Goal: Task Accomplishment & Management: Manage account settings

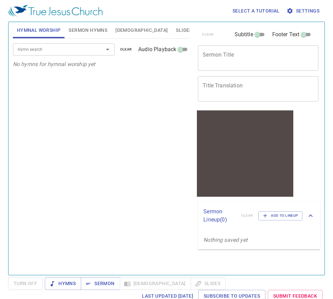
click at [304, 12] on span "Settings" at bounding box center [303, 11] width 32 height 8
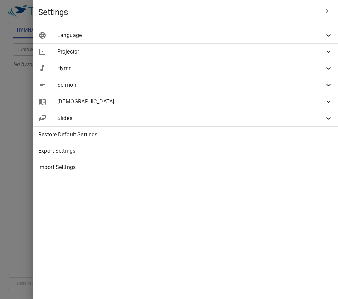
click at [211, 166] on span "Import Settings" at bounding box center [185, 167] width 294 height 8
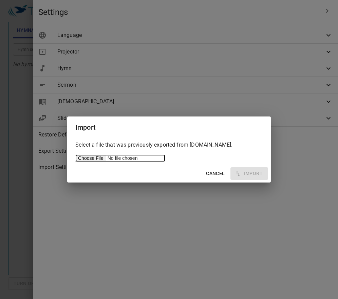
click at [95, 156] on input "file" at bounding box center [120, 158] width 90 height 7
type input "C:\fakepath\servicetjcorg_export.json"
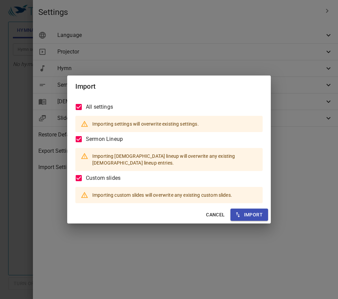
click at [254, 212] on span "Import" at bounding box center [249, 215] width 27 height 8
type input "1440 x 900"
type input "#ffffff"
type input "#000000"
type input "#808080"
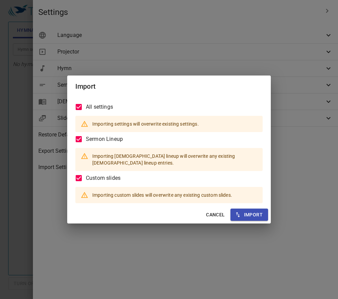
type input "#eeeeee"
type input "#ffffff"
type input "#000000"
type input "#808080"
type input "#eeeeee"
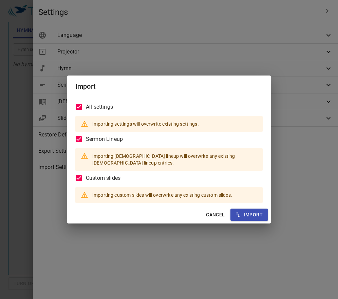
radio input "false"
radio input "true"
type input "#ffffff"
type input "#000000"
type input "#808080"
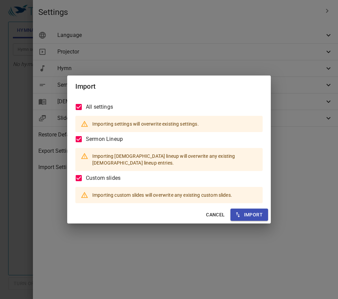
type input "#eeeeee"
type input "#ffffff"
type input "#000000"
type input "#eeeeee"
type input "#ffffff"
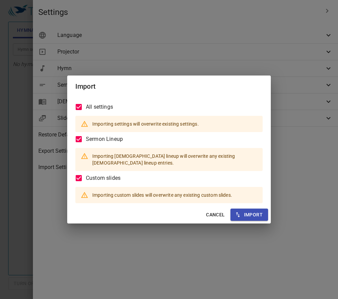
type input "#000000"
type input "#808080"
type input "#eeeeee"
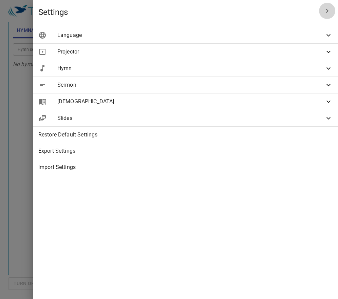
click at [326, 13] on icon "button" at bounding box center [327, 11] width 8 height 8
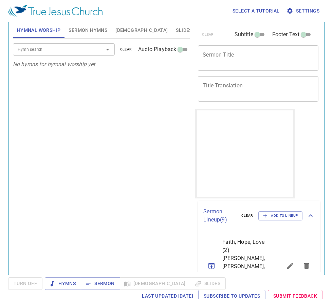
click at [97, 29] on span "Sermon Hymns" at bounding box center [87, 30] width 39 height 8
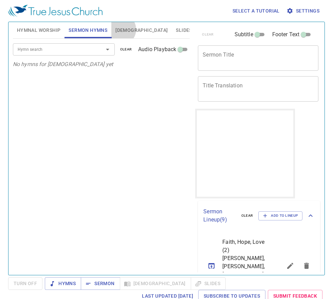
click at [120, 29] on span "[DEMOGRAPHIC_DATA]" at bounding box center [141, 30] width 52 height 8
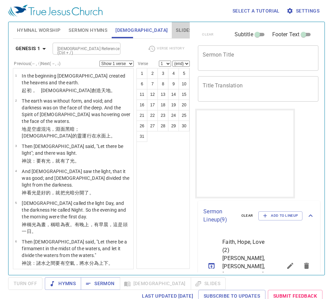
click at [176, 29] on span "Slides" at bounding box center [184, 30] width 16 height 8
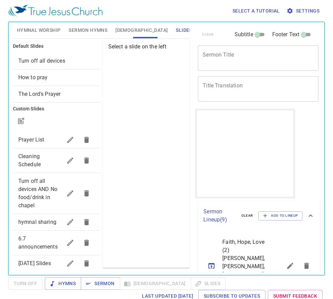
click at [44, 29] on span "Hymnal Worship" at bounding box center [39, 30] width 44 height 8
